Goal: Find specific page/section: Find specific page/section

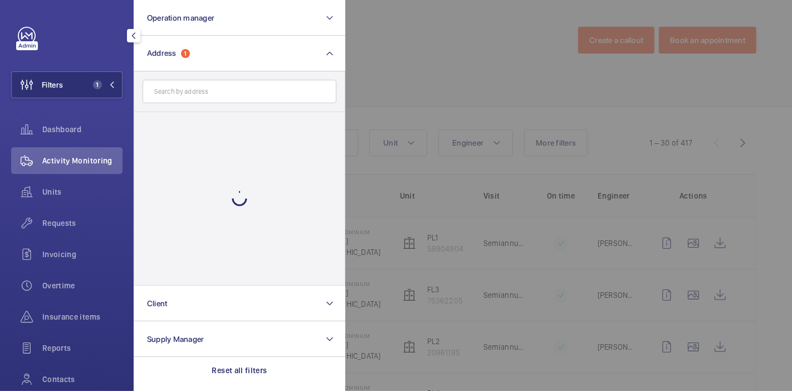
scroll to position [130, 0]
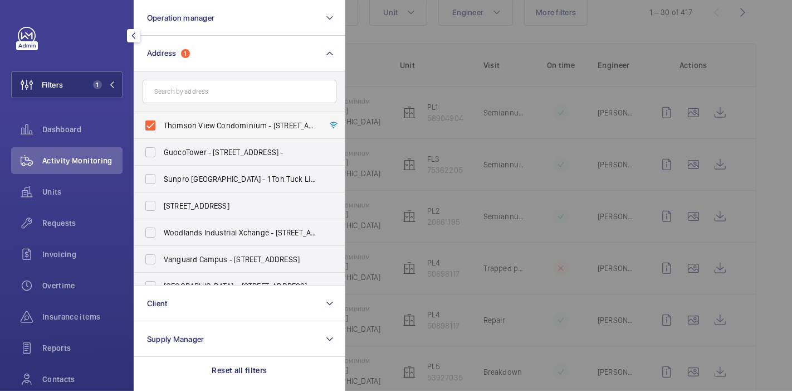
click at [147, 124] on label "Thomson View Condominium - [STREET_ADDRESS]" at bounding box center [231, 125] width 194 height 27
click at [147, 124] on input "Thomson View Condominium - [STREET_ADDRESS]" at bounding box center [150, 125] width 22 height 22
checkbox input "false"
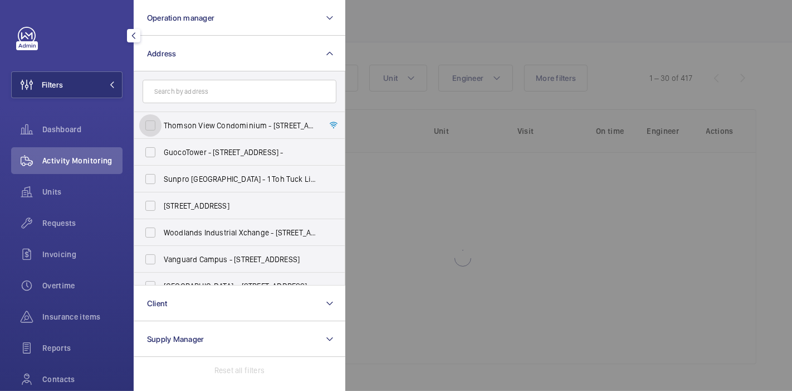
scroll to position [64, 0]
click at [191, 91] on input "text" at bounding box center [240, 91] width 194 height 23
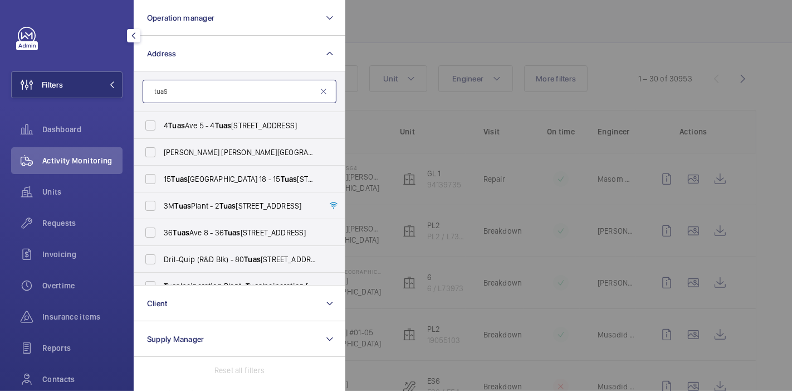
scroll to position [130, 0]
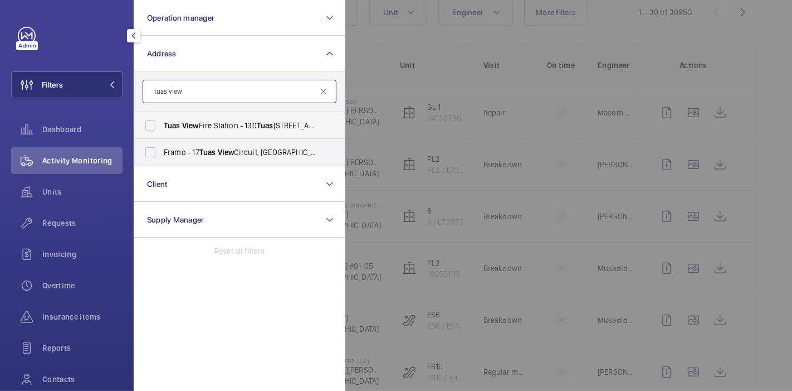
type input "tuas view"
